Goal: Navigation & Orientation: Find specific page/section

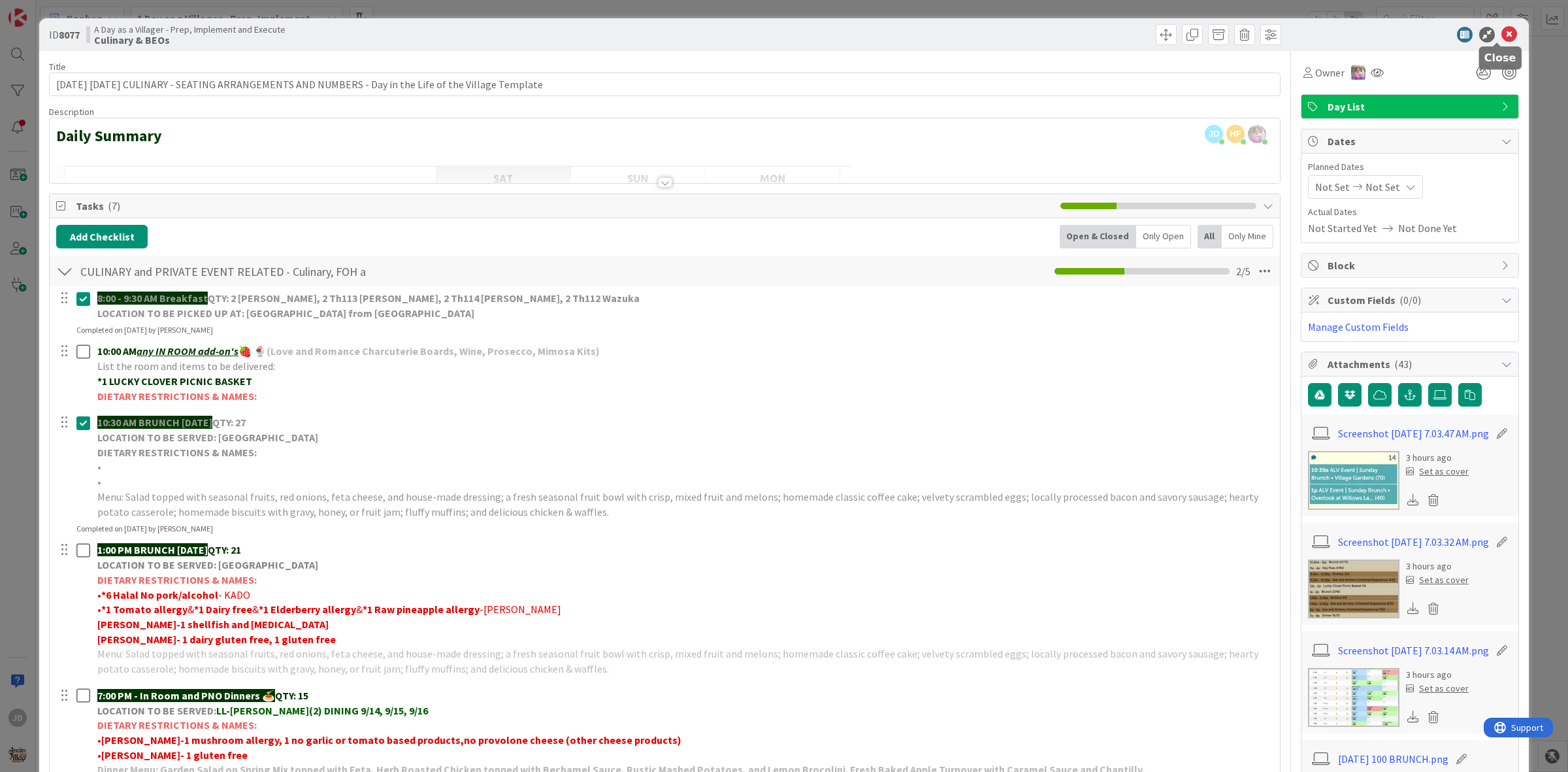
click at [1501, 36] on icon at bounding box center [1509, 35] width 16 height 16
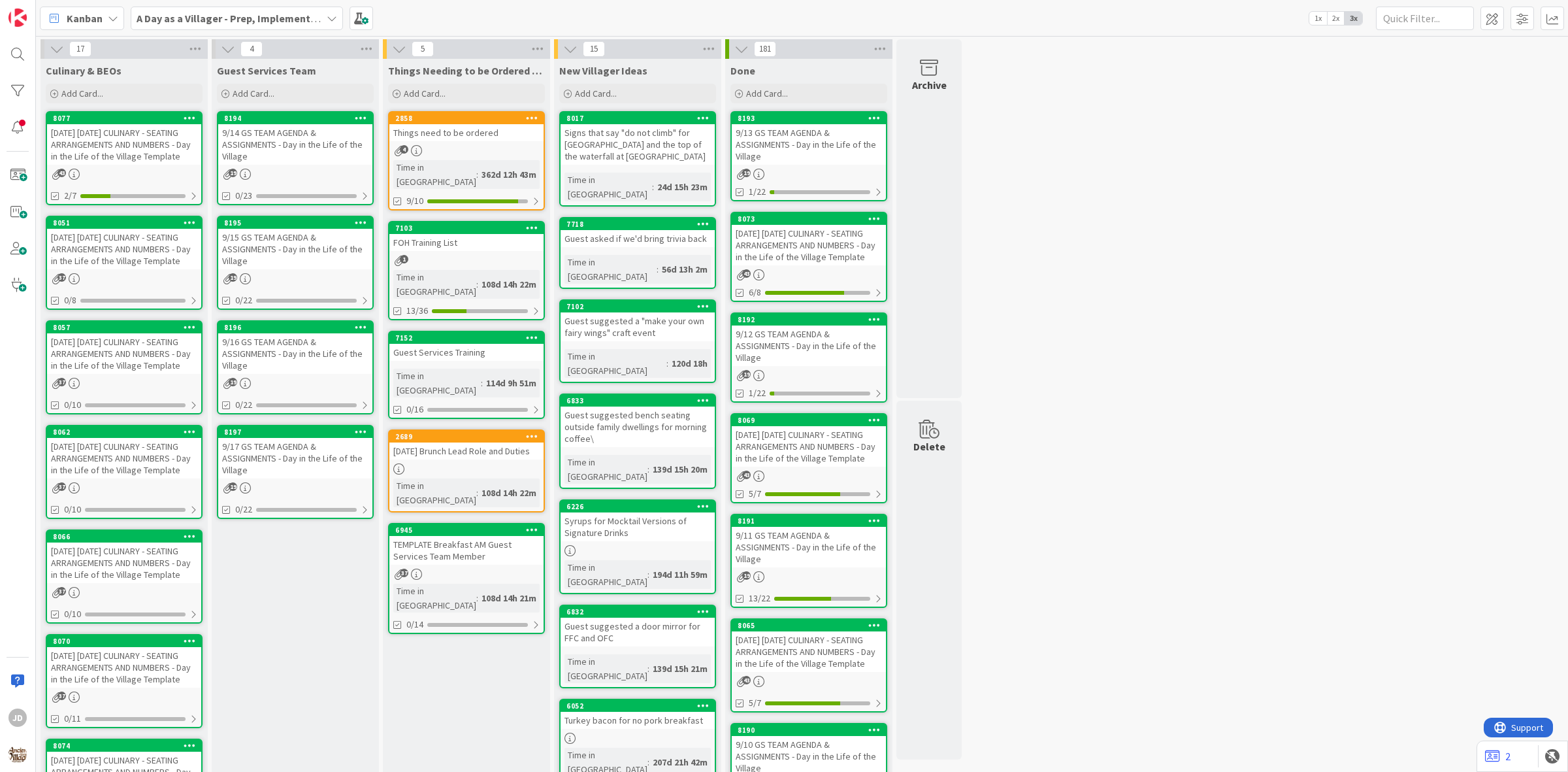
click at [128, 147] on div "[DATE] [DATE] CULINARY - SEATING ARRANGEMENTS AND NUMBERS - Day in the Life of …" at bounding box center [124, 145] width 154 height 41
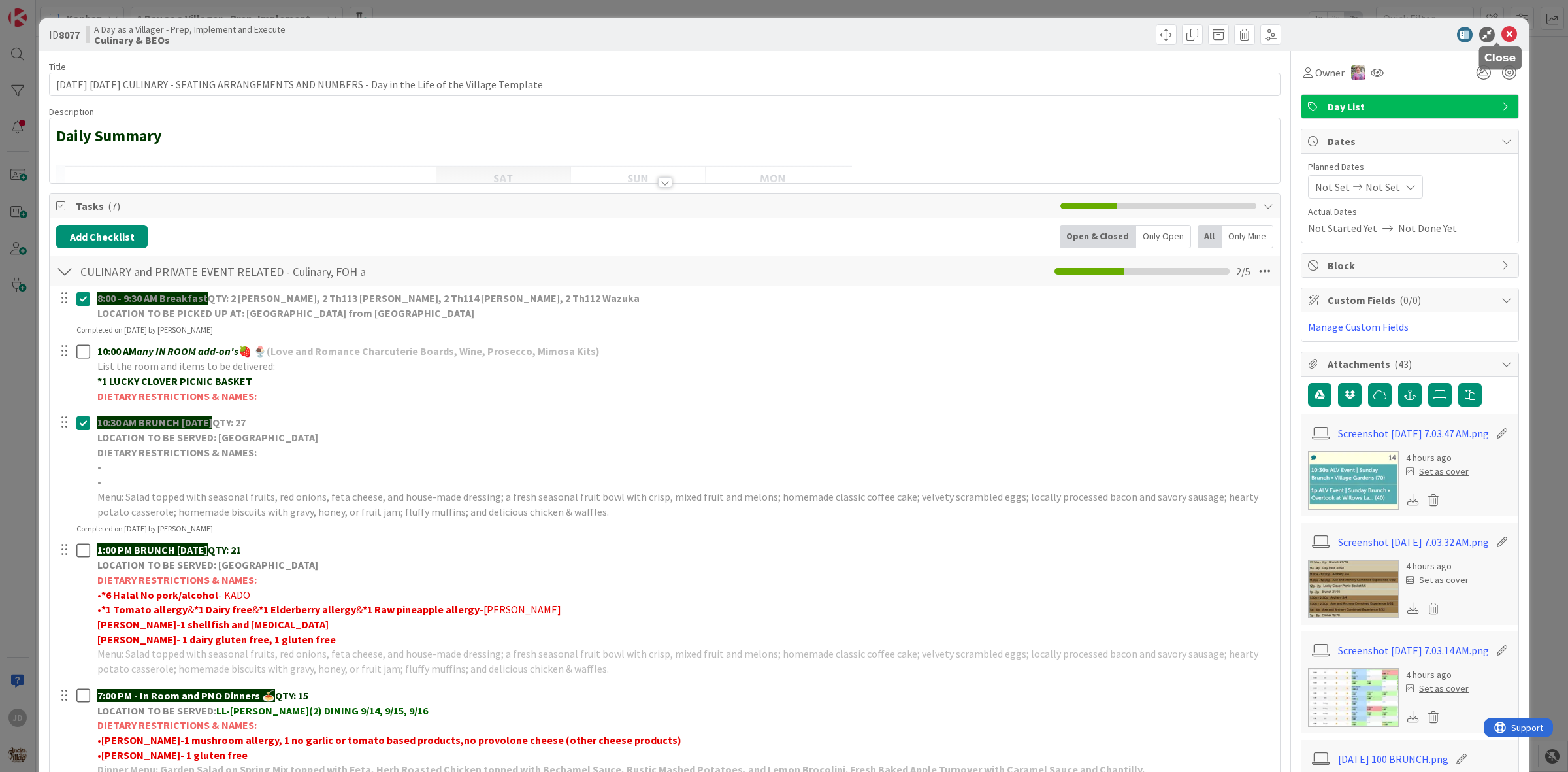
click at [1501, 39] on icon at bounding box center [1509, 35] width 16 height 16
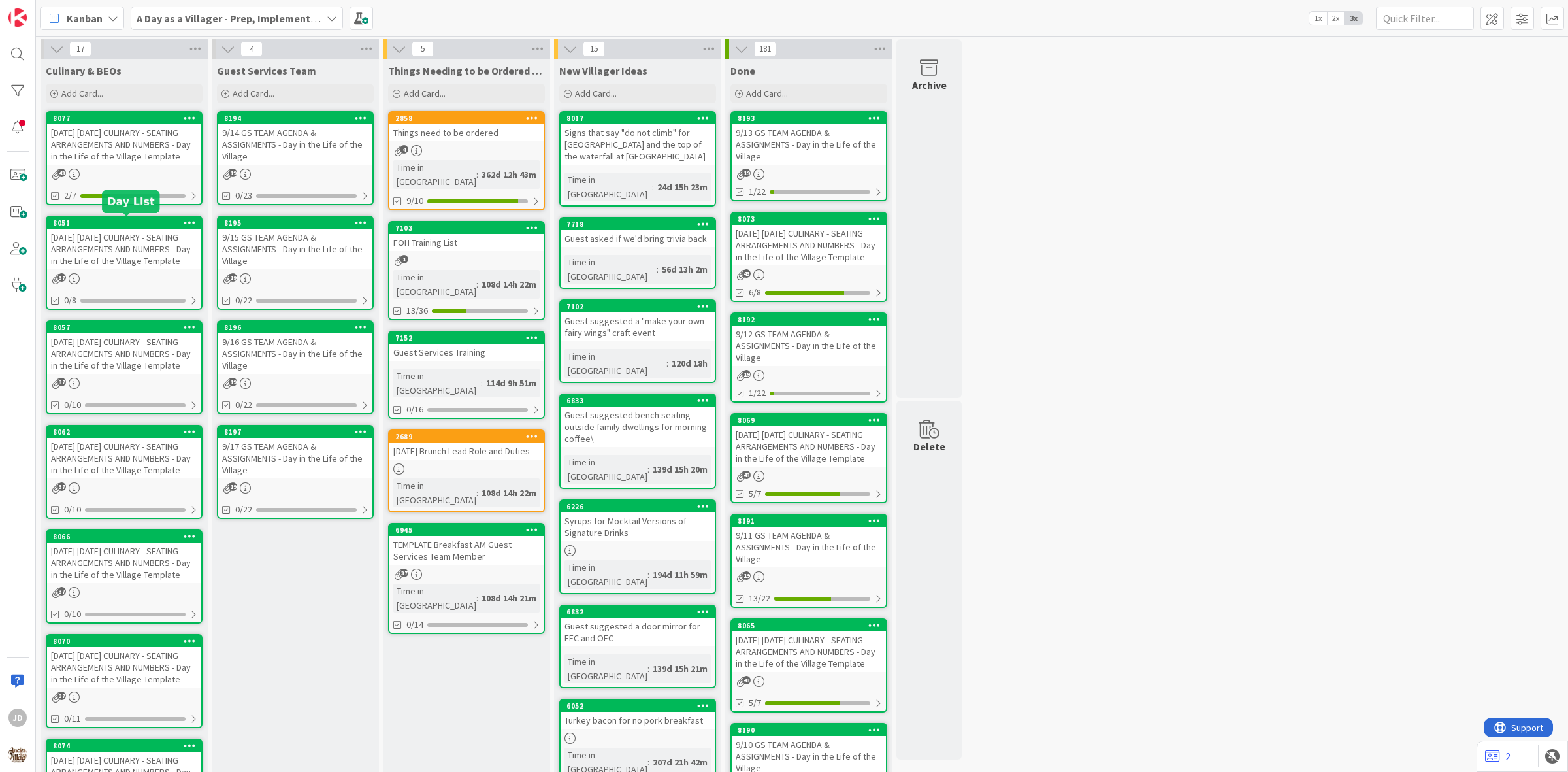
click at [138, 131] on div "[DATE] [DATE] CULINARY - SEATING ARRANGEMENTS AND NUMBERS - Day in the Life of …" at bounding box center [124, 145] width 154 height 41
